Goal: Find specific page/section: Find specific page/section

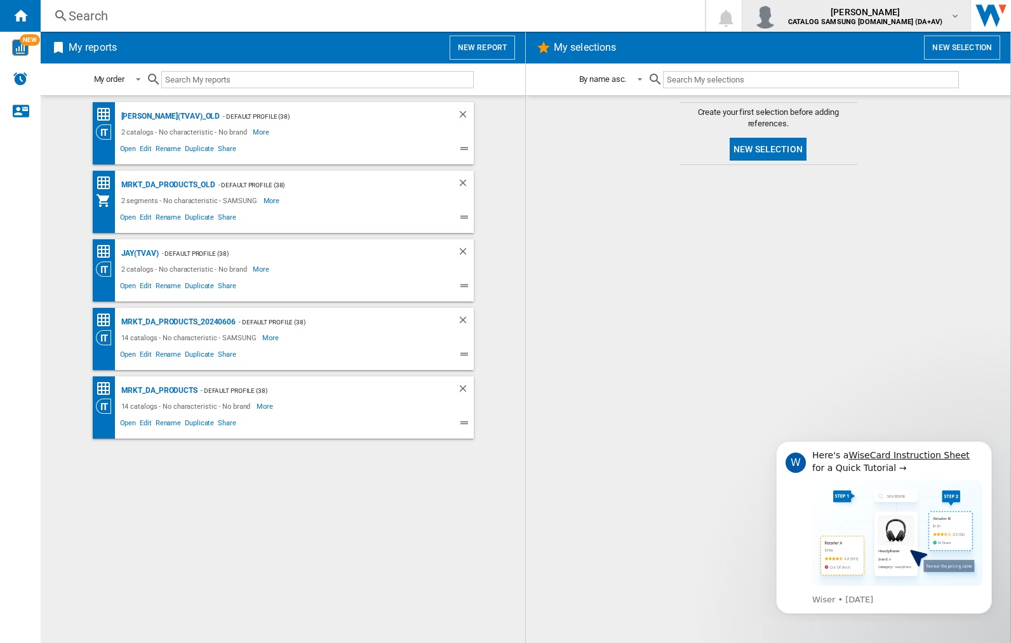
click at [778, 16] on img "button" at bounding box center [764, 15] width 25 height 25
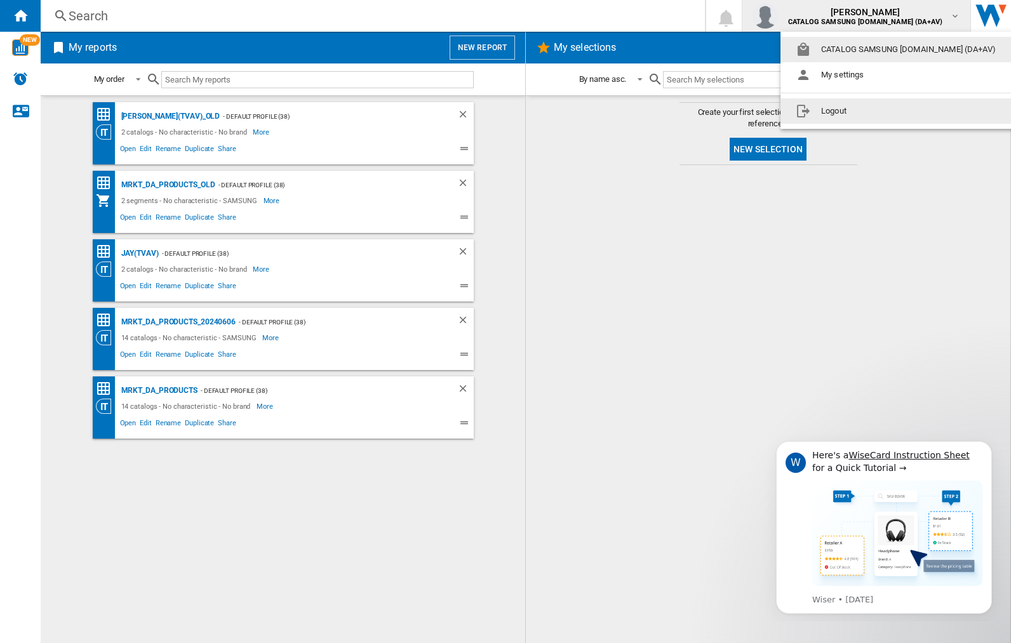
click at [878, 111] on button "Logout" at bounding box center [898, 110] width 236 height 25
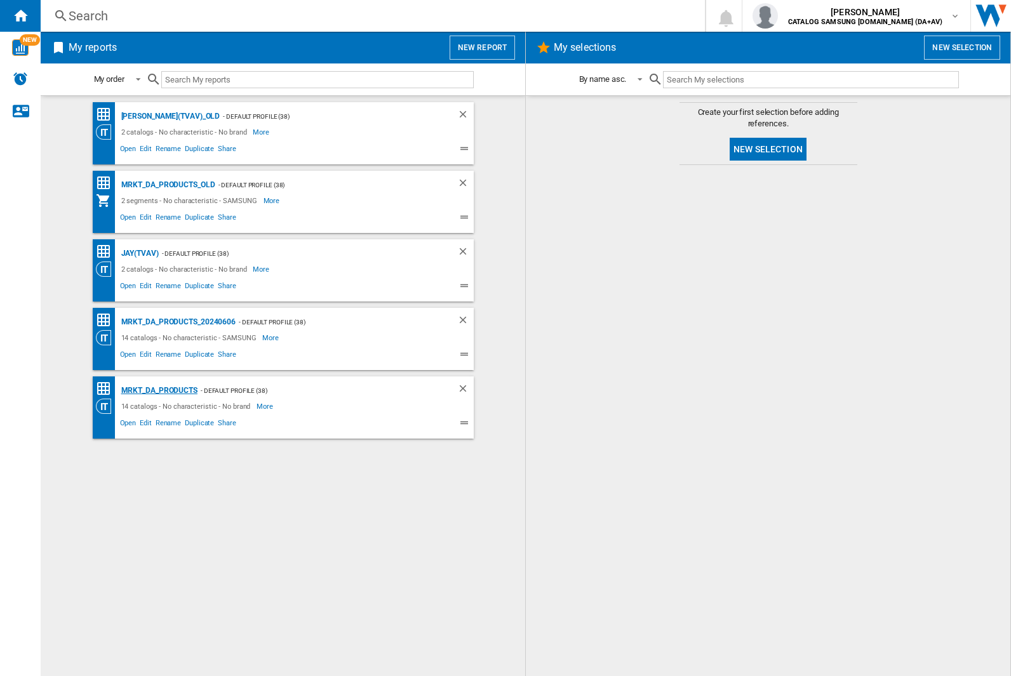
click at [159, 390] on div "MRKT_DA_PRODUCTS" at bounding box center [157, 391] width 79 height 16
